Goal: Information Seeking & Learning: Check status

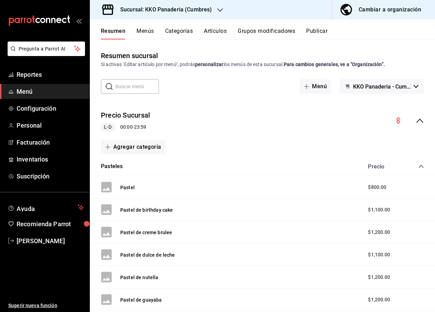
click at [40, 18] on icon "mailbox folders" at bounding box center [39, 21] width 62 height 10
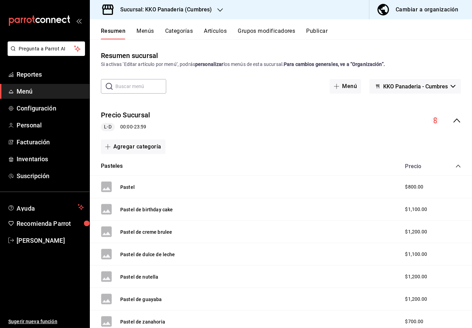
click at [28, 87] on span "Menú" at bounding box center [50, 91] width 67 height 9
click at [27, 77] on span "Reportes" at bounding box center [50, 74] width 67 height 9
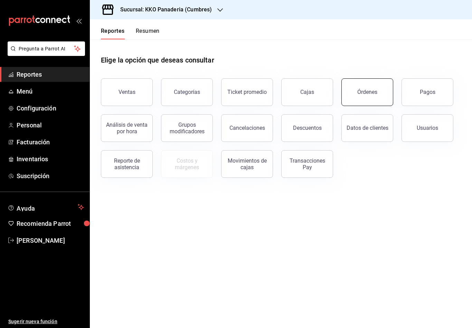
click at [380, 103] on button "Órdenes" at bounding box center [367, 92] width 52 height 28
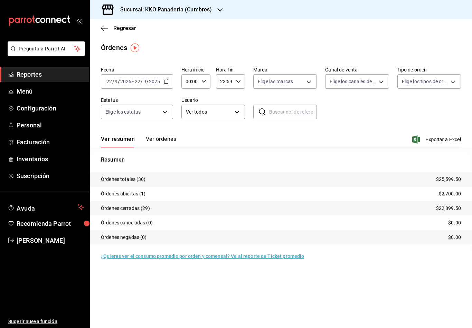
click at [167, 142] on button "Ver órdenes" at bounding box center [161, 142] width 30 height 12
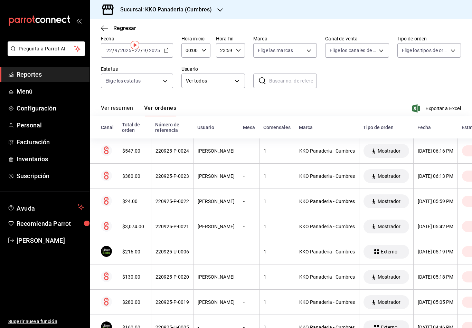
scroll to position [36, 0]
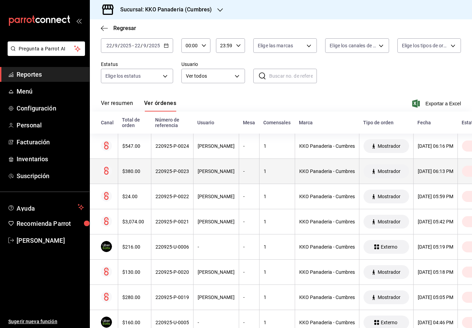
click at [300, 172] on div "KKO Panaderia - Cumbres" at bounding box center [327, 172] width 56 height 6
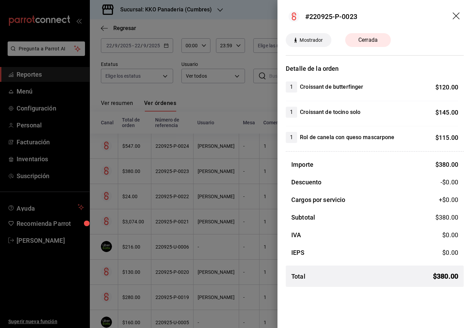
click at [235, 223] on div at bounding box center [236, 164] width 472 height 328
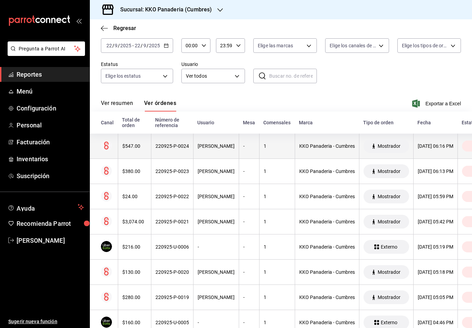
click at [265, 142] on th "1" at bounding box center [277, 146] width 36 height 25
